Goal: Transaction & Acquisition: Book appointment/travel/reservation

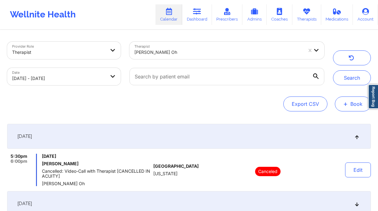
click at [350, 107] on button "+ Book" at bounding box center [353, 103] width 36 height 15
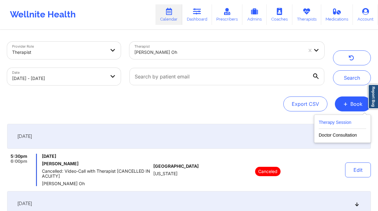
click at [328, 126] on button "Therapy Session" at bounding box center [343, 123] width 48 height 10
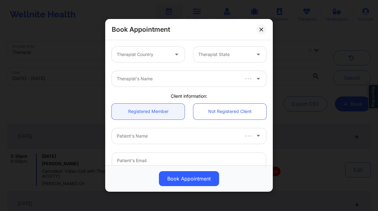
click at [145, 54] on div at bounding box center [143, 54] width 52 height 7
click at [240, 51] on div at bounding box center [225, 54] width 52 height 7
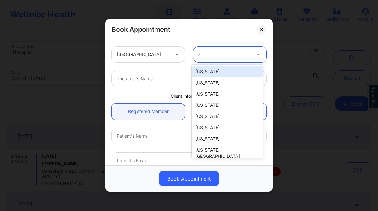
type input "al"
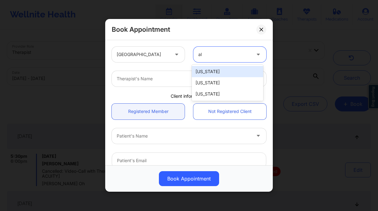
drag, startPoint x: 246, startPoint y: 71, endPoint x: 159, endPoint y: 71, distance: 87.6
click at [246, 71] on div "Alabama" at bounding box center [227, 71] width 71 height 11
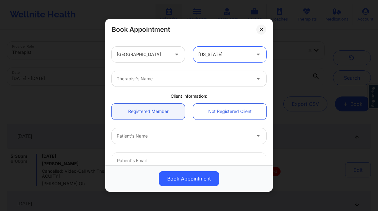
click at [159, 71] on div "Therapist's Name" at bounding box center [182, 79] width 140 height 16
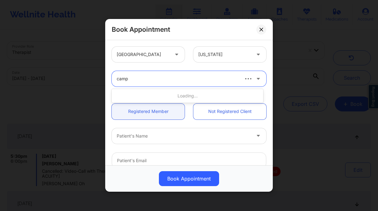
type input "campb"
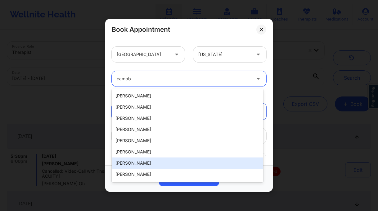
scroll to position [122, 0]
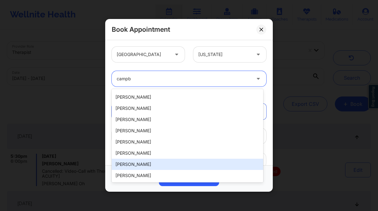
click at [163, 162] on div "Jessie Campbell" at bounding box center [188, 163] width 152 height 11
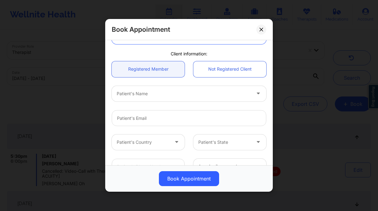
scroll to position [41, 0]
click at [142, 97] on div at bounding box center [184, 94] width 134 height 7
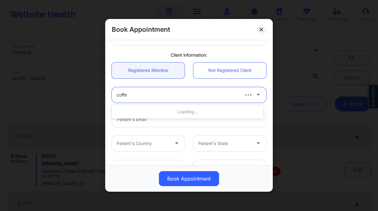
type input "coffee"
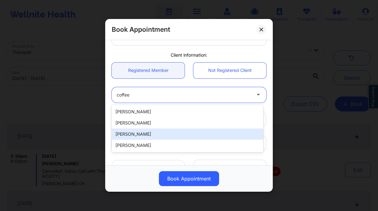
click at [161, 136] on div "Christopher Coffee" at bounding box center [188, 133] width 152 height 11
type input "chrico@bu.edu"
type input "+1205-910-7649"
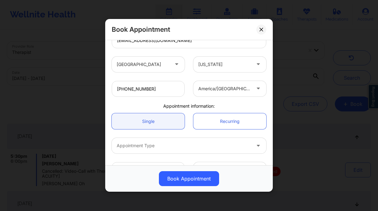
scroll to position [139, 0]
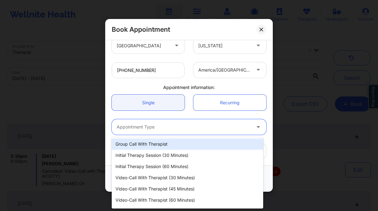
click at [159, 129] on div at bounding box center [184, 126] width 134 height 7
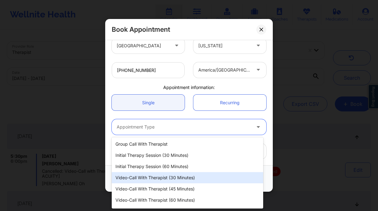
click at [196, 180] on div "Video-Call with Therapist (30 minutes)" at bounding box center [188, 177] width 152 height 11
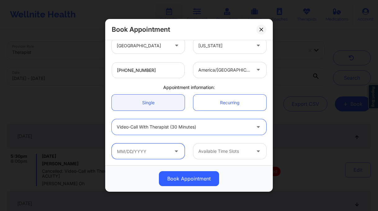
click at [142, 154] on input "text" at bounding box center [148, 151] width 73 height 16
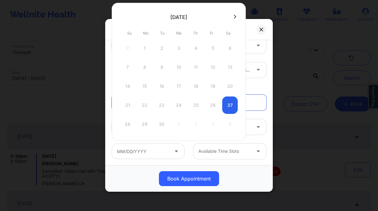
click at [232, 15] on button at bounding box center [235, 16] width 6 height 5
click at [121, 15] on button at bounding box center [123, 16] width 6 height 5
click at [231, 107] on div "27" at bounding box center [230, 104] width 16 height 17
type input "09/27/2025"
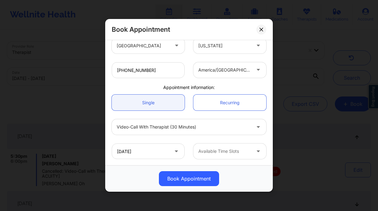
click at [244, 151] on div at bounding box center [225, 151] width 52 height 7
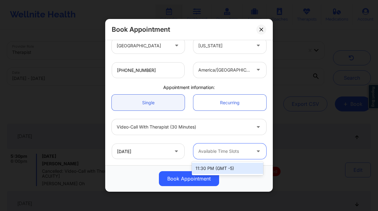
click at [247, 169] on div "11:30 PM (GMT -5)" at bounding box center [227, 167] width 71 height 11
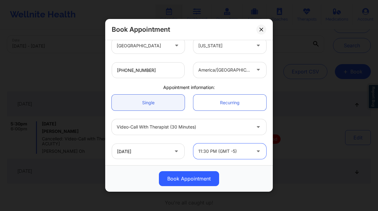
scroll to position [55, 0]
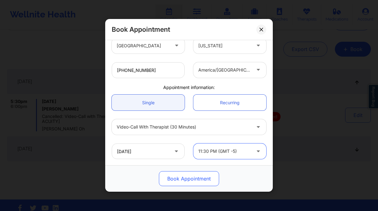
click at [199, 177] on button "Book Appointment" at bounding box center [189, 178] width 60 height 15
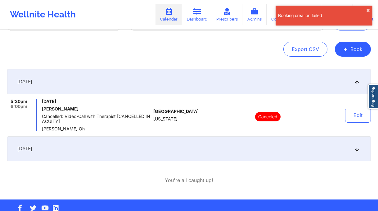
scroll to position [42, 0]
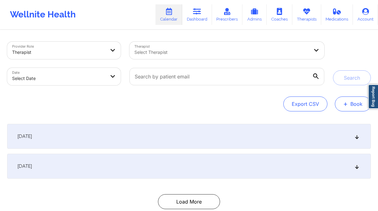
click at [354, 103] on button "+ Book" at bounding box center [353, 103] width 36 height 15
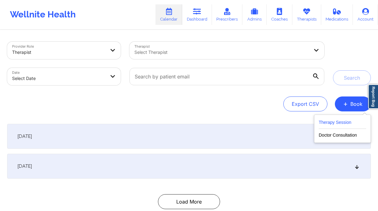
click at [339, 120] on button "Therapy Session" at bounding box center [343, 123] width 48 height 10
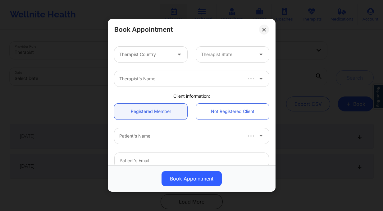
drag, startPoint x: 139, startPoint y: 45, endPoint x: 140, endPoint y: 49, distance: 4.1
click at [139, 46] on div "Therapist Country Therapist State" at bounding box center [191, 54] width 163 height 24
drag, startPoint x: 140, startPoint y: 51, endPoint x: 144, endPoint y: 59, distance: 9.6
click at [140, 51] on div at bounding box center [145, 54] width 52 height 7
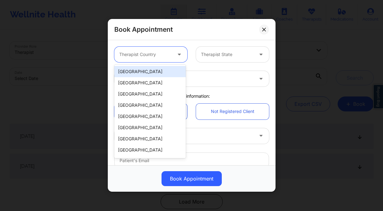
click at [155, 70] on div "[GEOGRAPHIC_DATA]" at bounding box center [149, 71] width 71 height 11
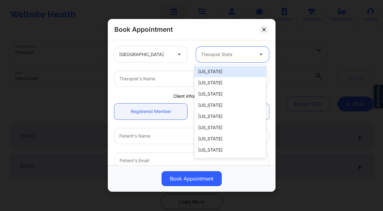
click at [244, 56] on div at bounding box center [227, 54] width 52 height 7
type input "a"
click at [220, 72] on div "Alabama" at bounding box center [229, 71] width 71 height 11
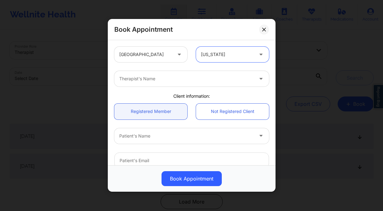
click at [166, 77] on div at bounding box center [186, 78] width 134 height 7
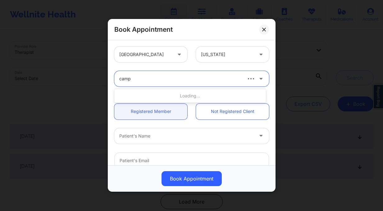
type input "campb"
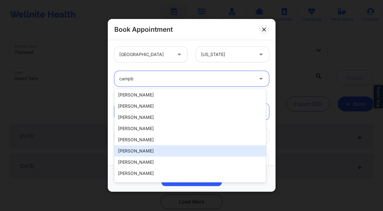
scroll to position [122, 0]
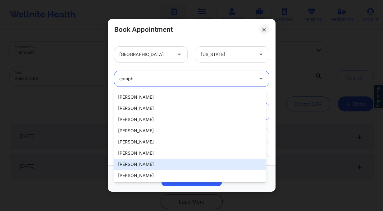
click at [150, 166] on div "Jessie Campbell" at bounding box center [190, 163] width 152 height 11
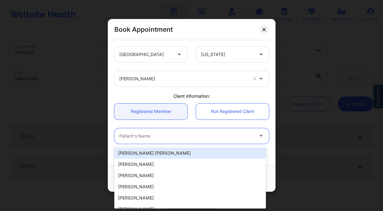
click at [144, 134] on div at bounding box center [186, 135] width 134 height 7
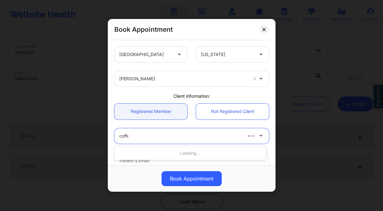
type input "coffee"
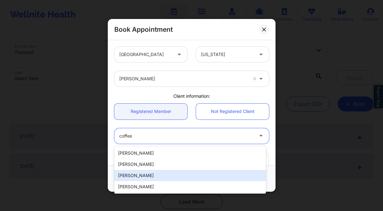
click at [150, 175] on div "Christopher Coffee" at bounding box center [190, 175] width 152 height 11
type input "chrico@bu.edu"
type input "+1205-910-7649"
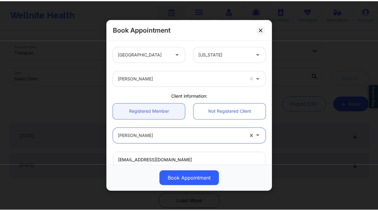
scroll to position [139, 0]
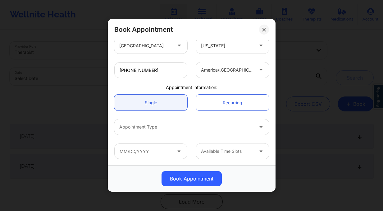
click at [162, 126] on div at bounding box center [186, 126] width 134 height 7
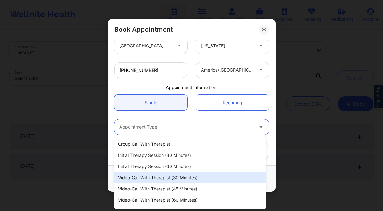
click at [177, 179] on div "Video-Call with Therapist (30 minutes)" at bounding box center [190, 177] width 152 height 11
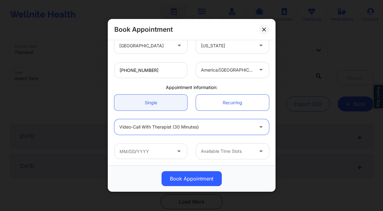
click at [156, 140] on div "Available Time Slots" at bounding box center [191, 151] width 163 height 24
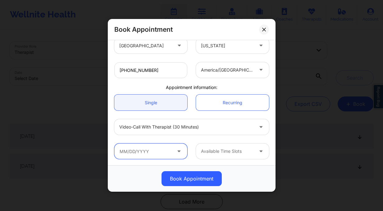
click at [156, 149] on input "text" at bounding box center [150, 151] width 73 height 16
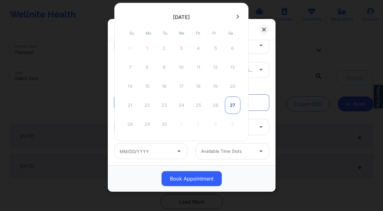
click at [236, 107] on div "27" at bounding box center [233, 104] width 16 height 17
type input "09/27/2025"
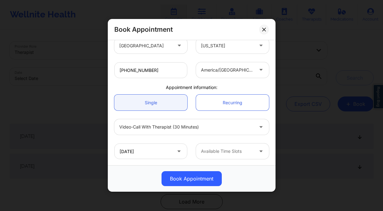
click at [248, 151] on div at bounding box center [227, 151] width 52 height 7
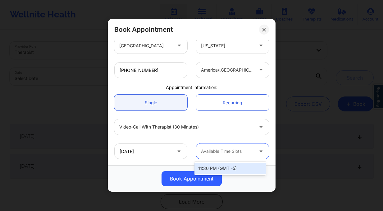
click at [237, 169] on div "11:30 PM (GMT -5)" at bounding box center [229, 167] width 71 height 11
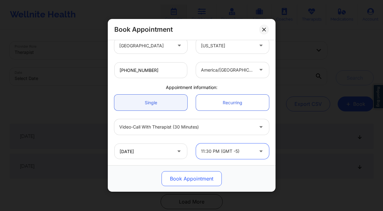
click at [189, 179] on button "Book Appointment" at bounding box center [192, 178] width 60 height 15
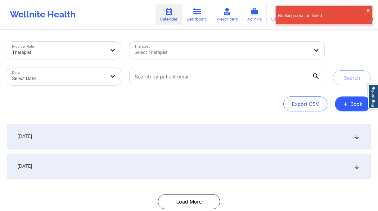
select select "2025-8"
select select "2025-9"
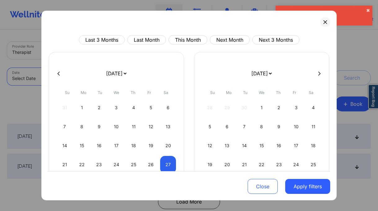
click at [76, 75] on body "Booking creation failed ✖︎ Wellnite Health Calendar Dashboard Prescribers Admin…" at bounding box center [189, 105] width 378 height 211
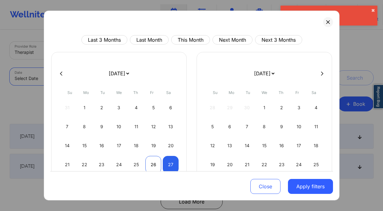
click at [151, 164] on div "26" at bounding box center [153, 164] width 16 height 17
select select "2025-8"
select select "2025-9"
select select "2025-8"
select select "2025-9"
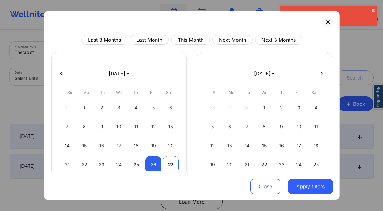
click at [174, 165] on div "27" at bounding box center [171, 164] width 16 height 17
select select "2025-8"
select select "2025-9"
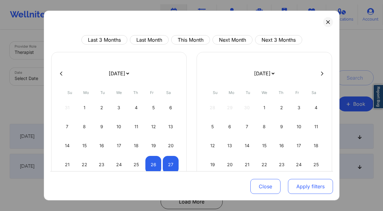
click at [315, 189] on button "Apply filters" at bounding box center [310, 186] width 45 height 15
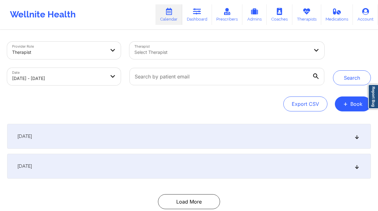
click at [219, 47] on div "Select Therapist" at bounding box center [220, 50] width 180 height 17
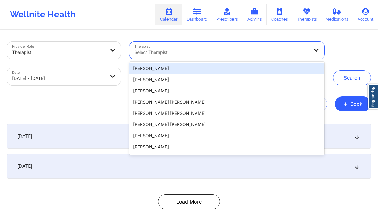
click at [67, 44] on div "Therapist" at bounding box center [56, 50] width 99 height 17
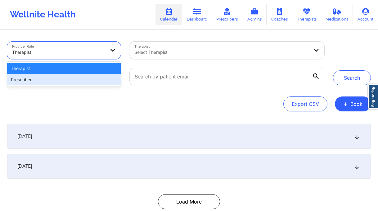
click at [86, 79] on div "Prescriber" at bounding box center [64, 79] width 114 height 11
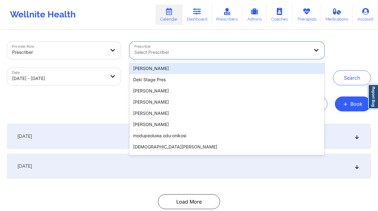
click at [169, 52] on div at bounding box center [222, 51] width 175 height 7
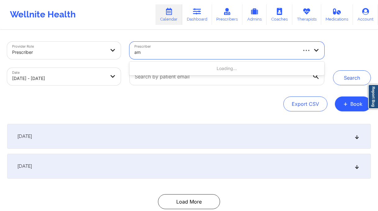
type input "amy"
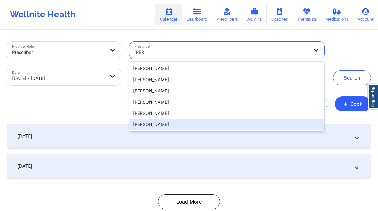
click at [152, 123] on div "Amy Halanski" at bounding box center [227, 124] width 195 height 11
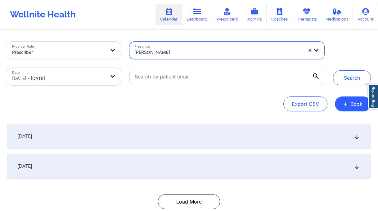
drag, startPoint x: 357, startPoint y: 84, endPoint x: 317, endPoint y: 78, distance: 39.8
click at [357, 83] on button "Search" at bounding box center [352, 77] width 38 height 15
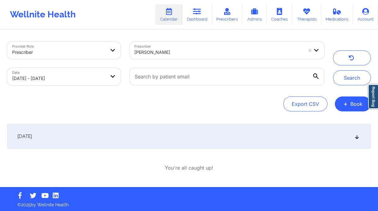
click at [62, 138] on div "September 26, 2025" at bounding box center [189, 136] width 364 height 25
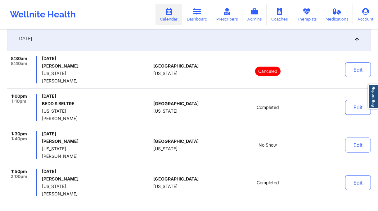
scroll to position [108, 0]
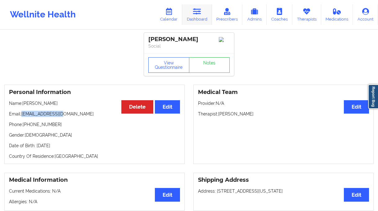
click at [197, 21] on link "Dashboard" at bounding box center [197, 14] width 30 height 21
